Goal: Task Accomplishment & Management: Manage account settings

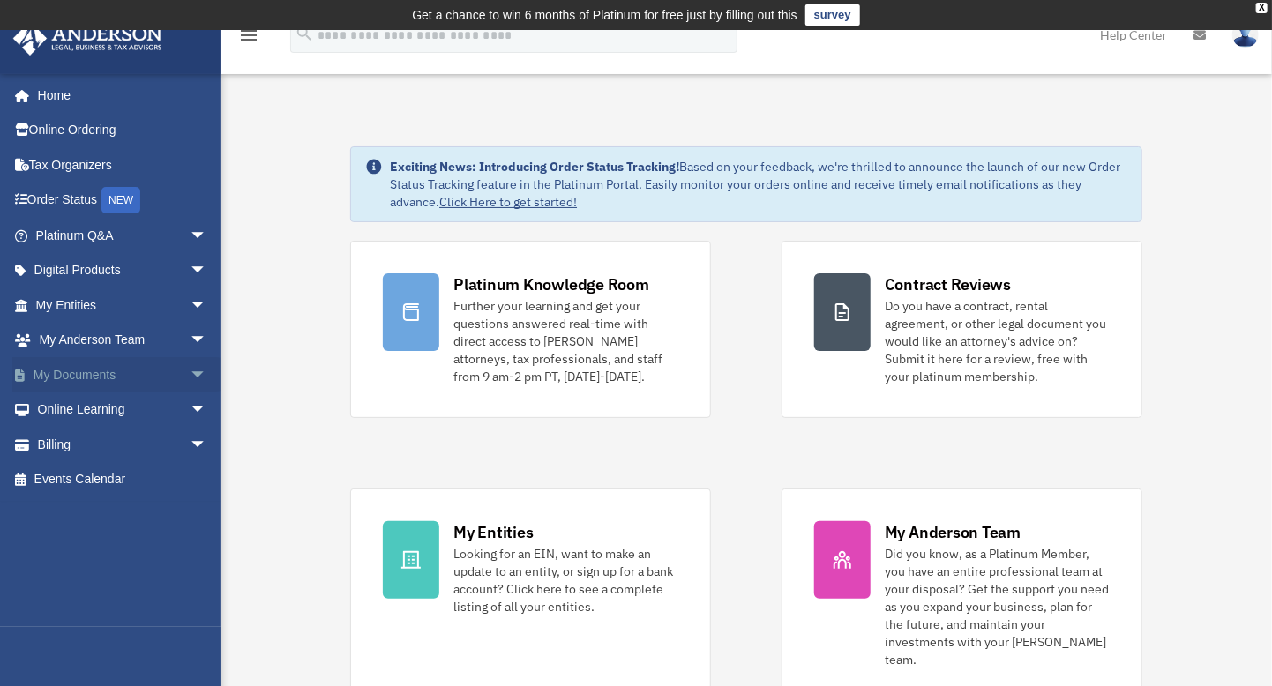
click at [190, 372] on span "arrow_drop_down" at bounding box center [207, 375] width 35 height 36
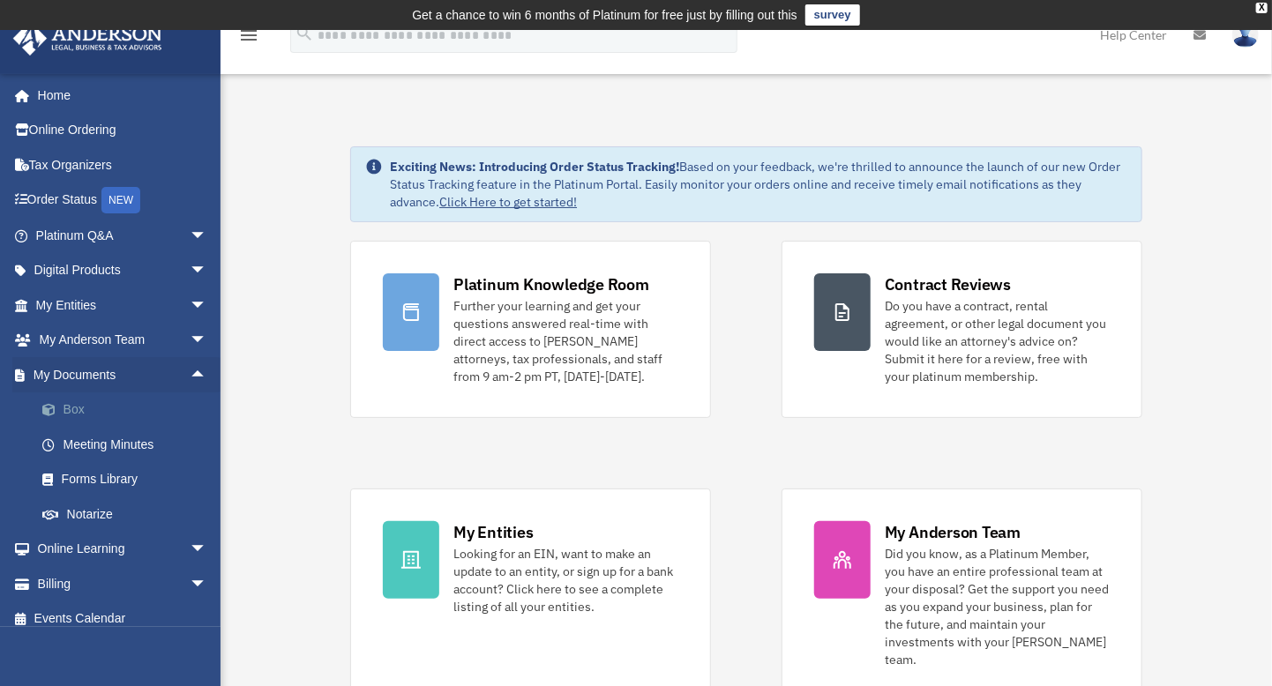
click at [78, 405] on link "Box" at bounding box center [129, 410] width 209 height 35
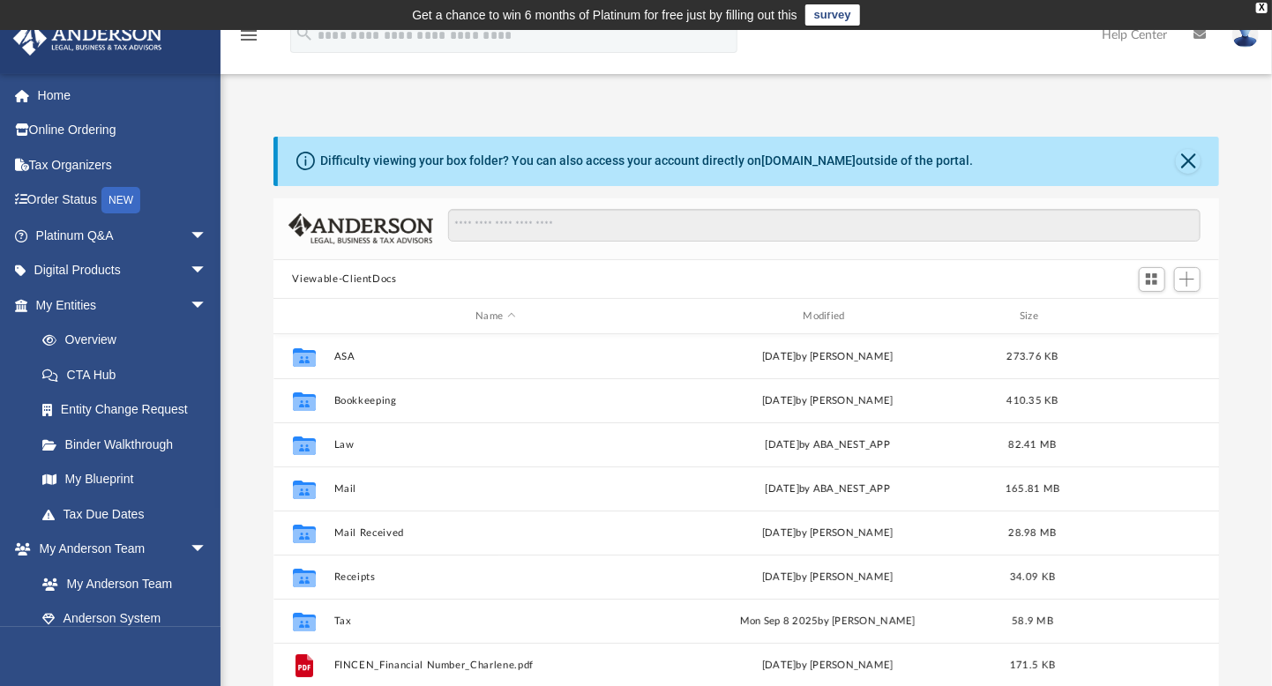
scroll to position [387, 933]
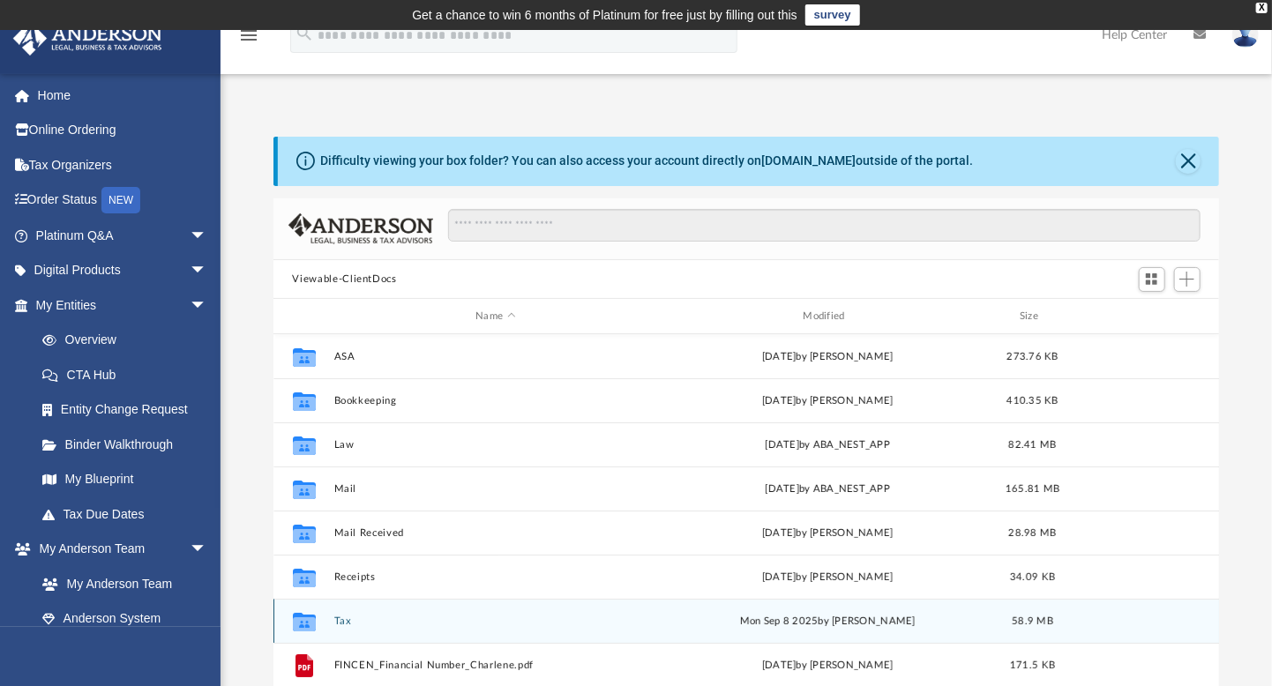
click at [339, 623] on button "Tax" at bounding box center [496, 621] width 324 height 11
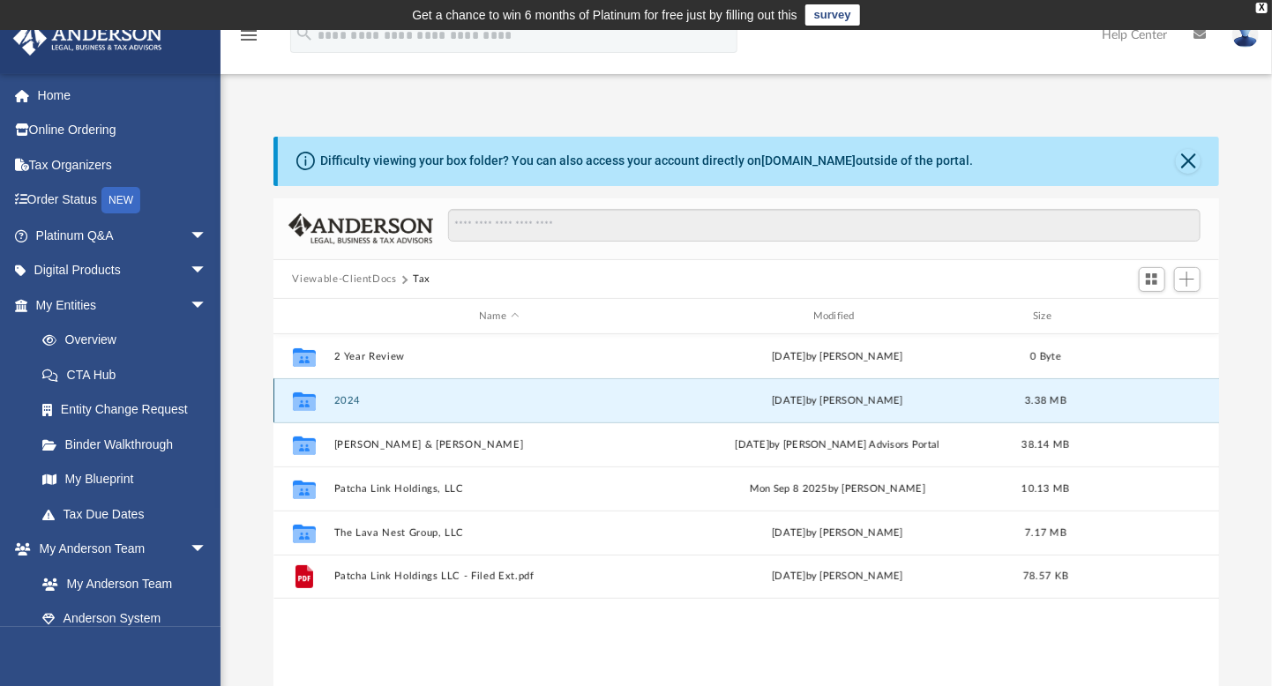
click at [348, 405] on button "2024" at bounding box center [499, 400] width 331 height 11
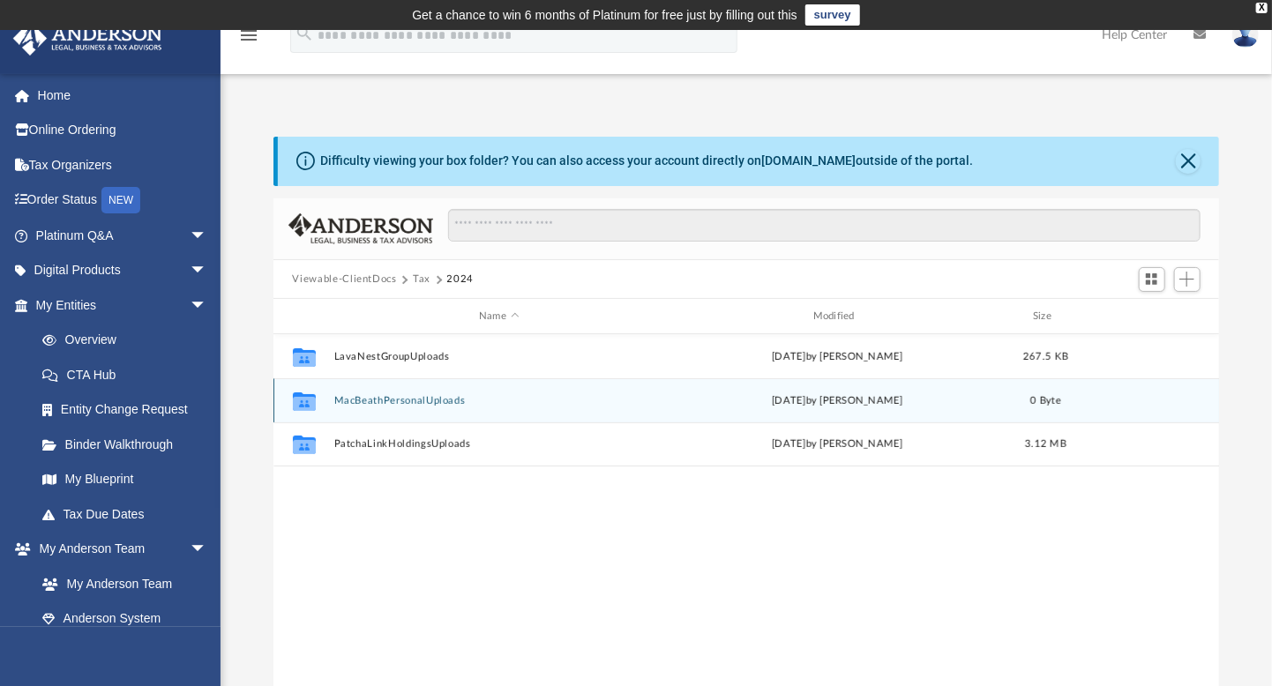
click at [378, 401] on button "MacBeathPersonalUploads" at bounding box center [499, 400] width 331 height 11
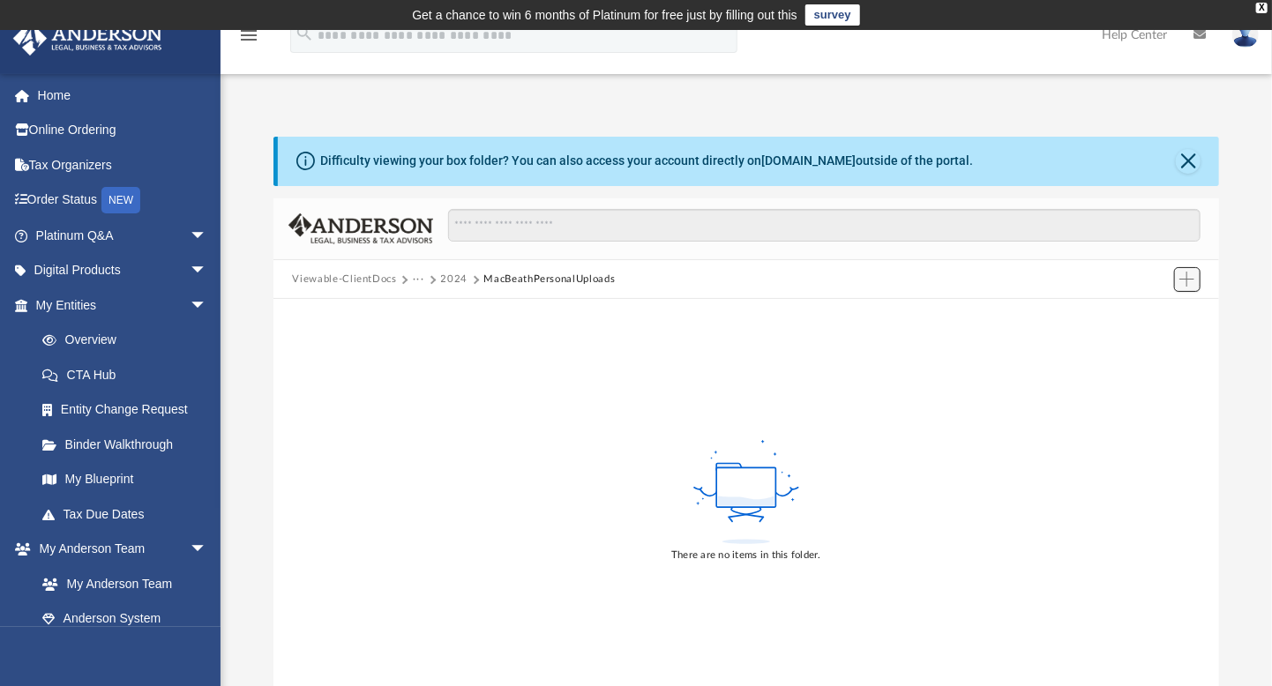
click at [1182, 279] on span "Add" at bounding box center [1187, 279] width 15 height 15
click at [1149, 313] on li "Upload" at bounding box center [1162, 314] width 56 height 19
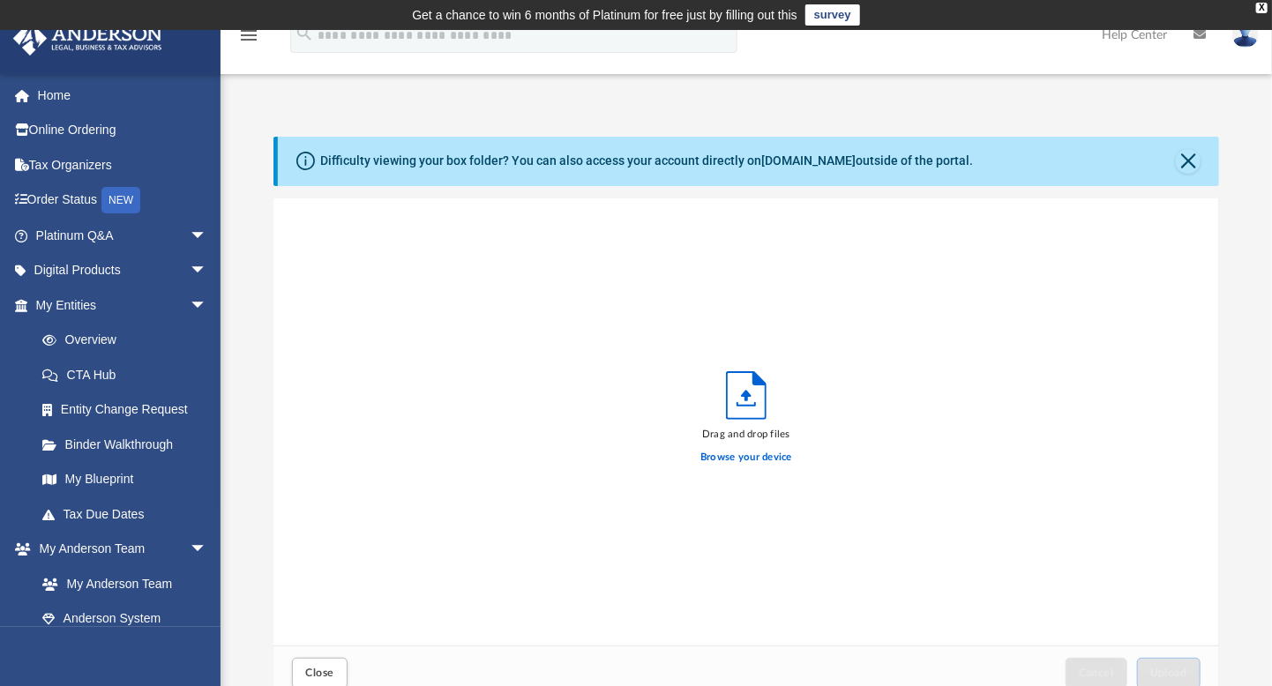
scroll to position [434, 933]
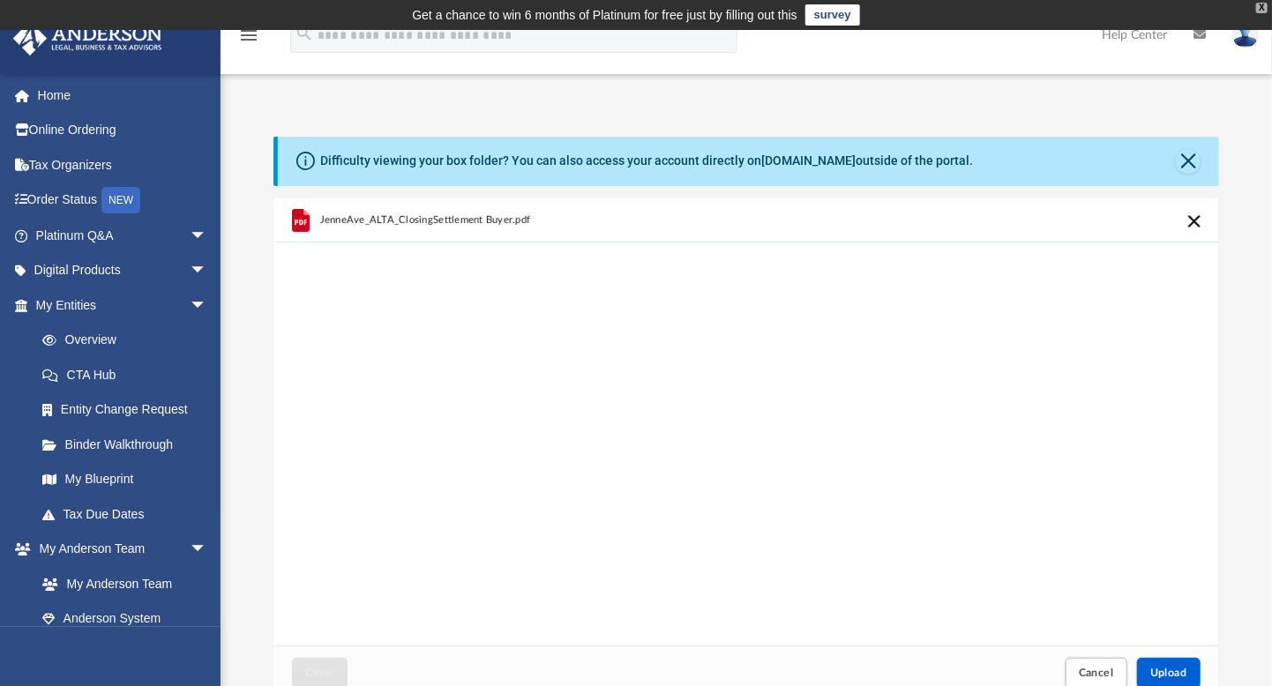
click at [1263, 10] on div "X" at bounding box center [1261, 8] width 11 height 11
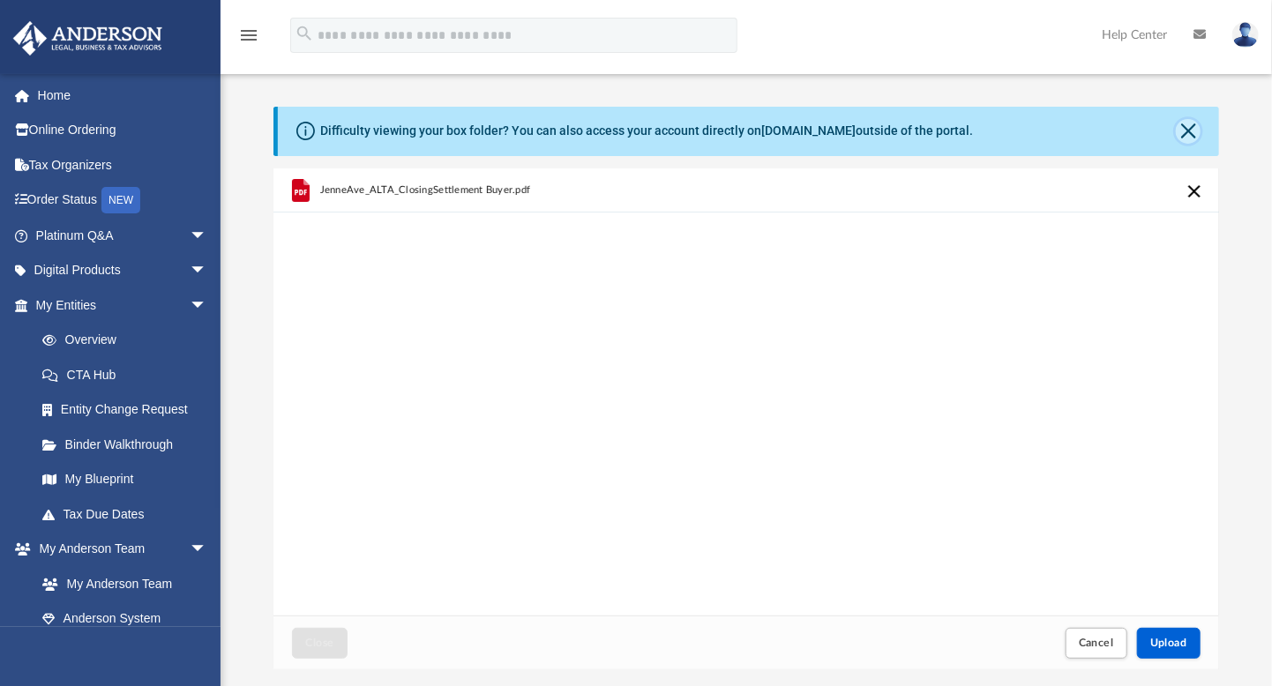
click at [1188, 131] on button "Close" at bounding box center [1188, 131] width 25 height 25
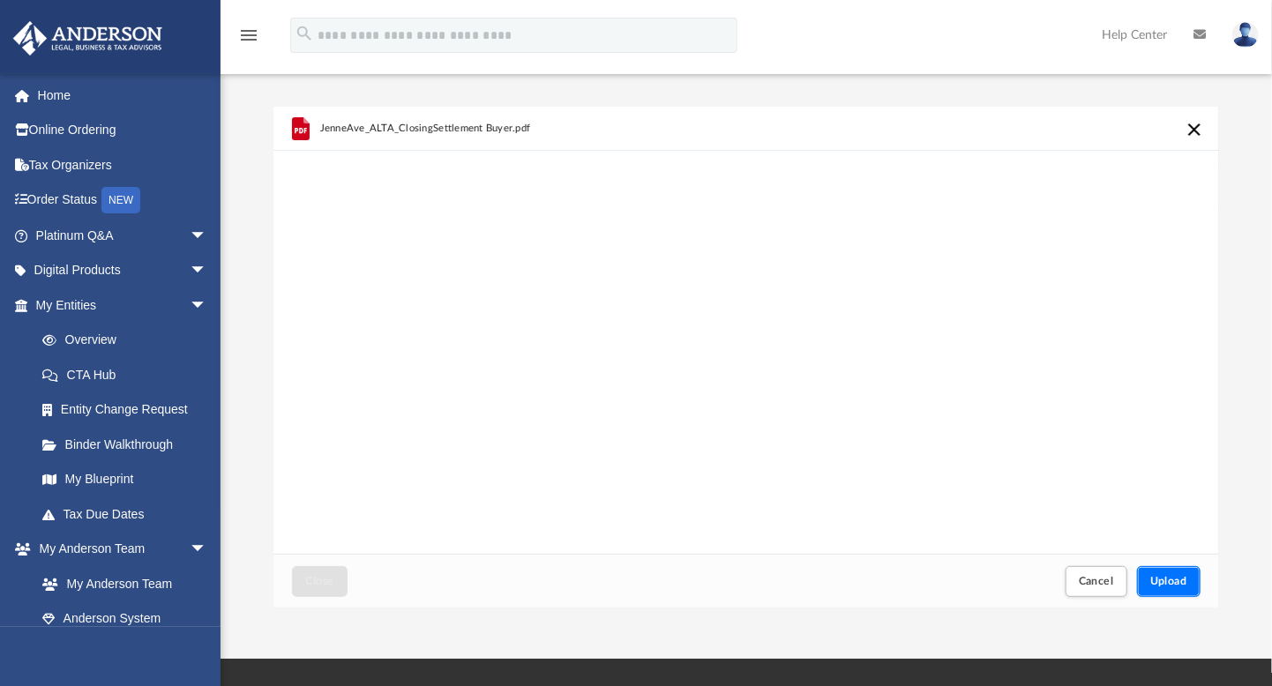
click at [1158, 576] on span "Upload" at bounding box center [1168, 581] width 37 height 11
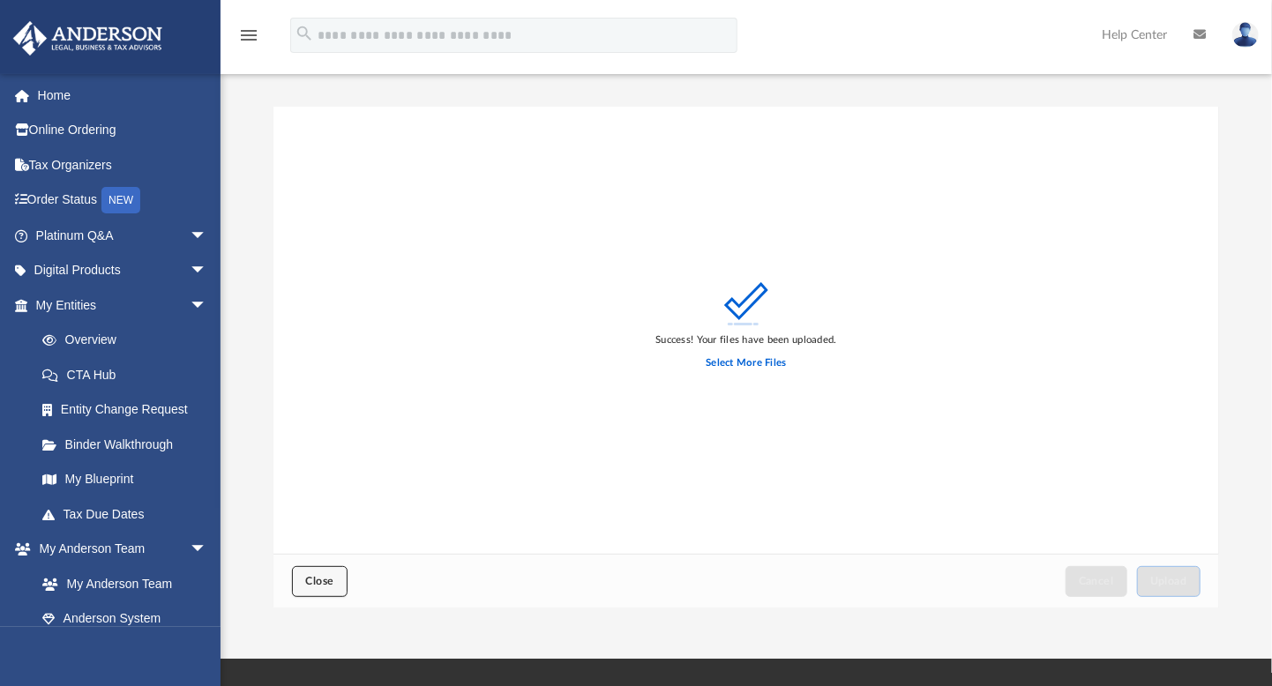
click at [332, 566] on button "Close" at bounding box center [319, 581] width 55 height 31
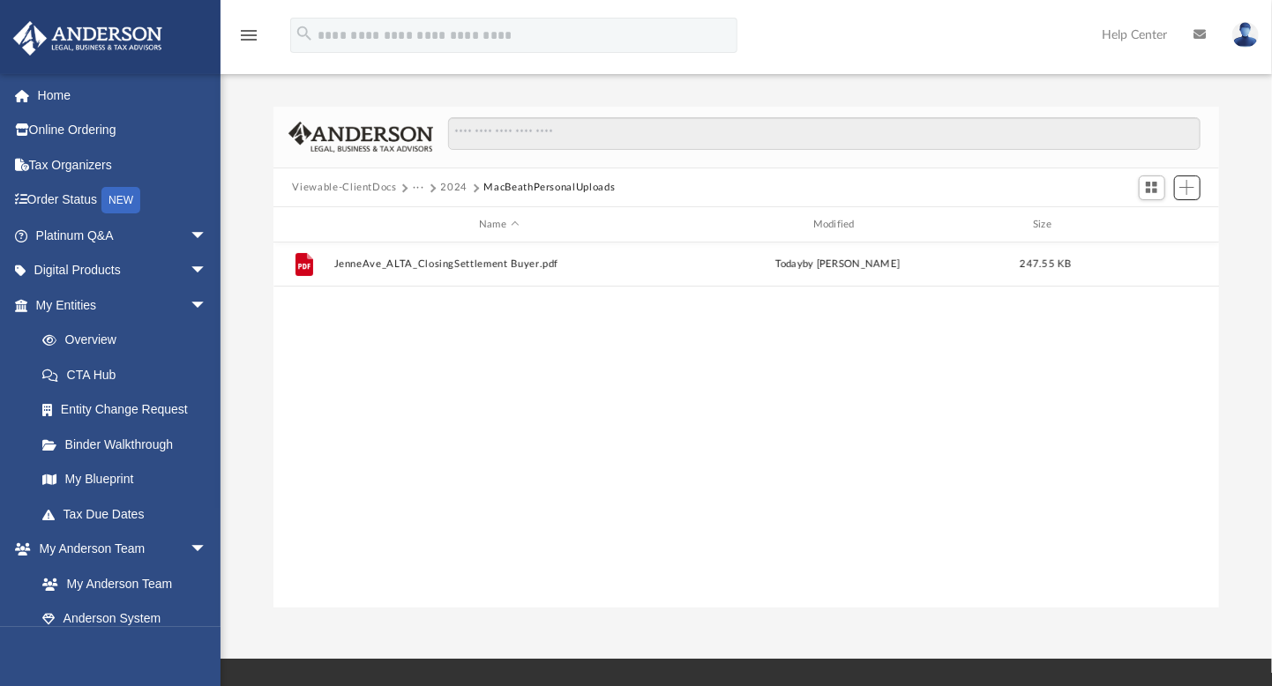
scroll to position [387, 933]
click at [455, 184] on button "2024" at bounding box center [454, 188] width 27 height 16
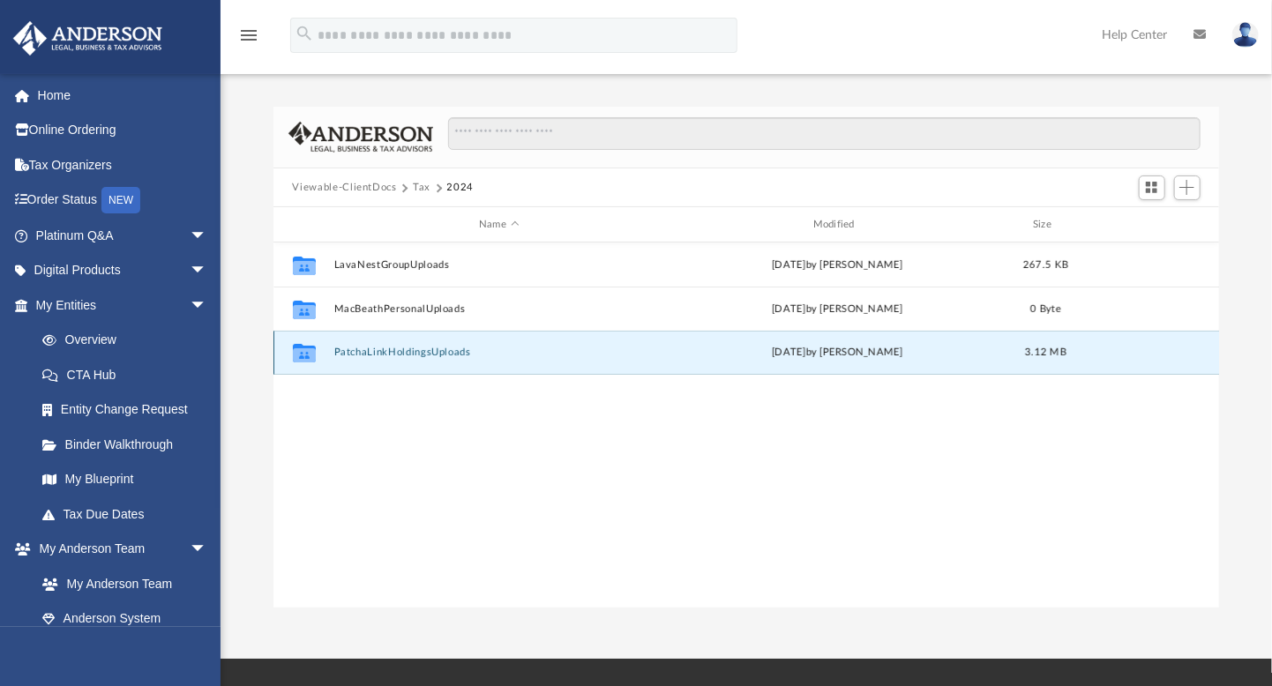
click at [416, 352] on button "PatchaLinkHoldingsUploads" at bounding box center [499, 353] width 331 height 11
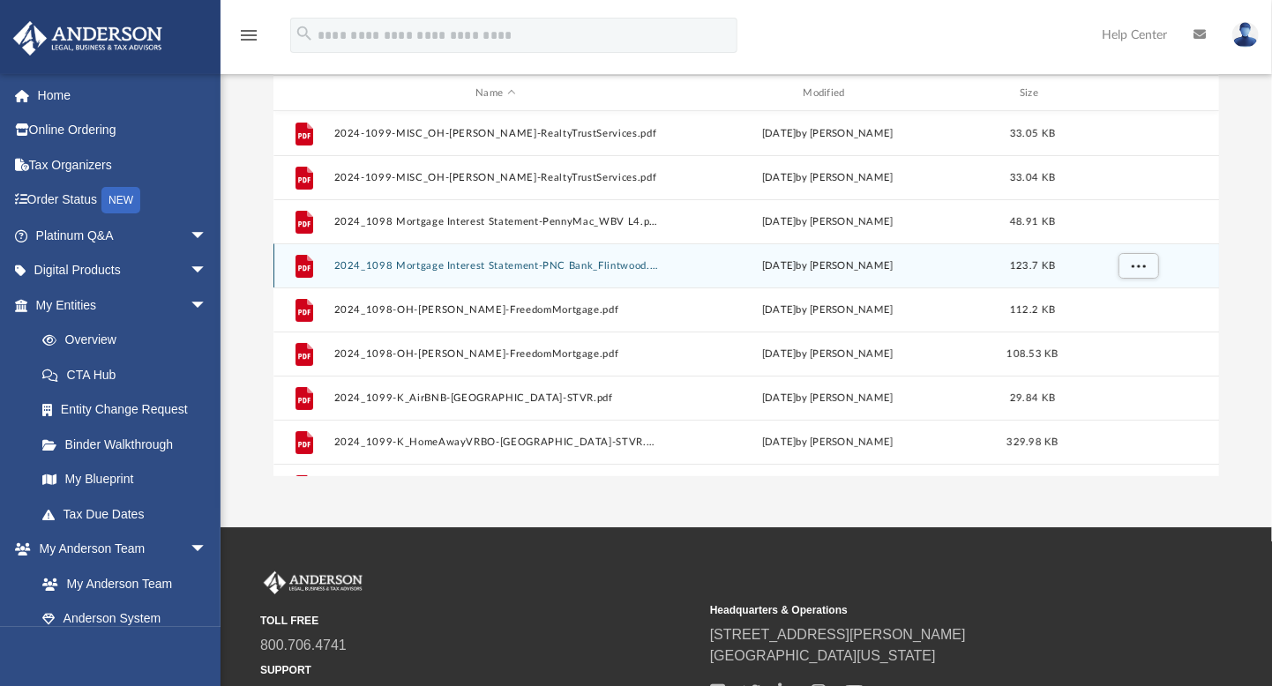
scroll to position [0, 0]
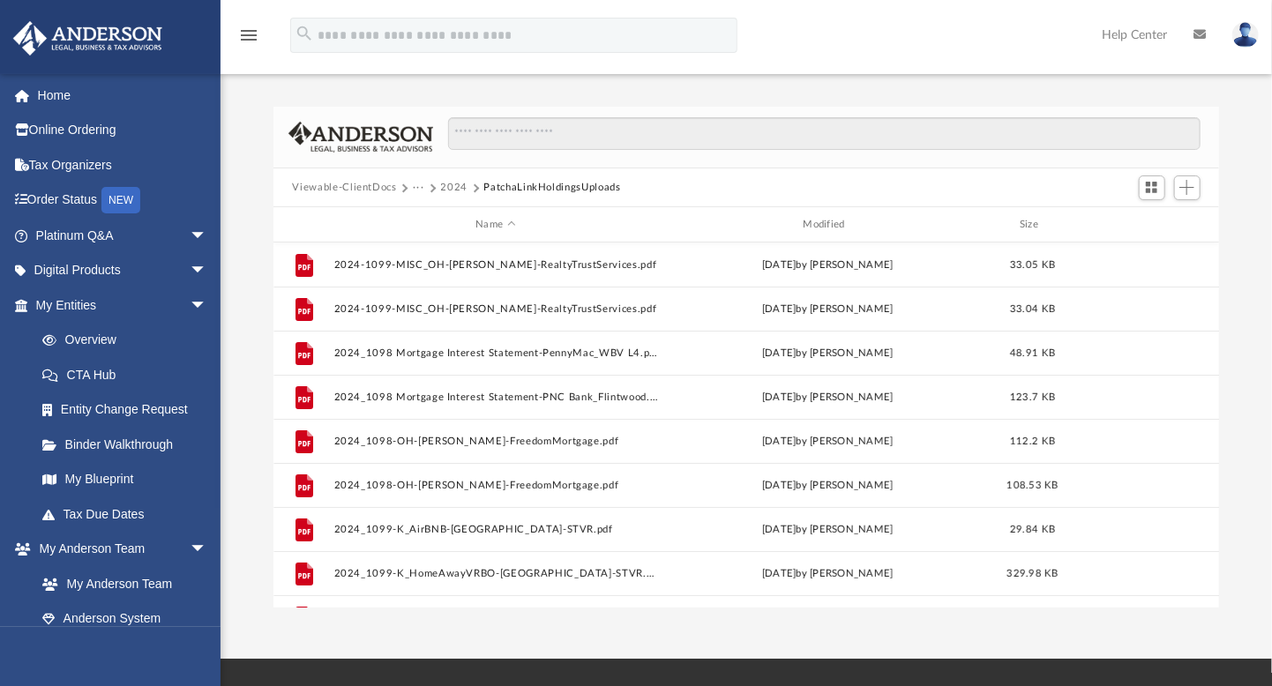
click at [456, 184] on button "2024" at bounding box center [454, 188] width 27 height 16
